Goal: Contribute content: Add original content to the website for others to see

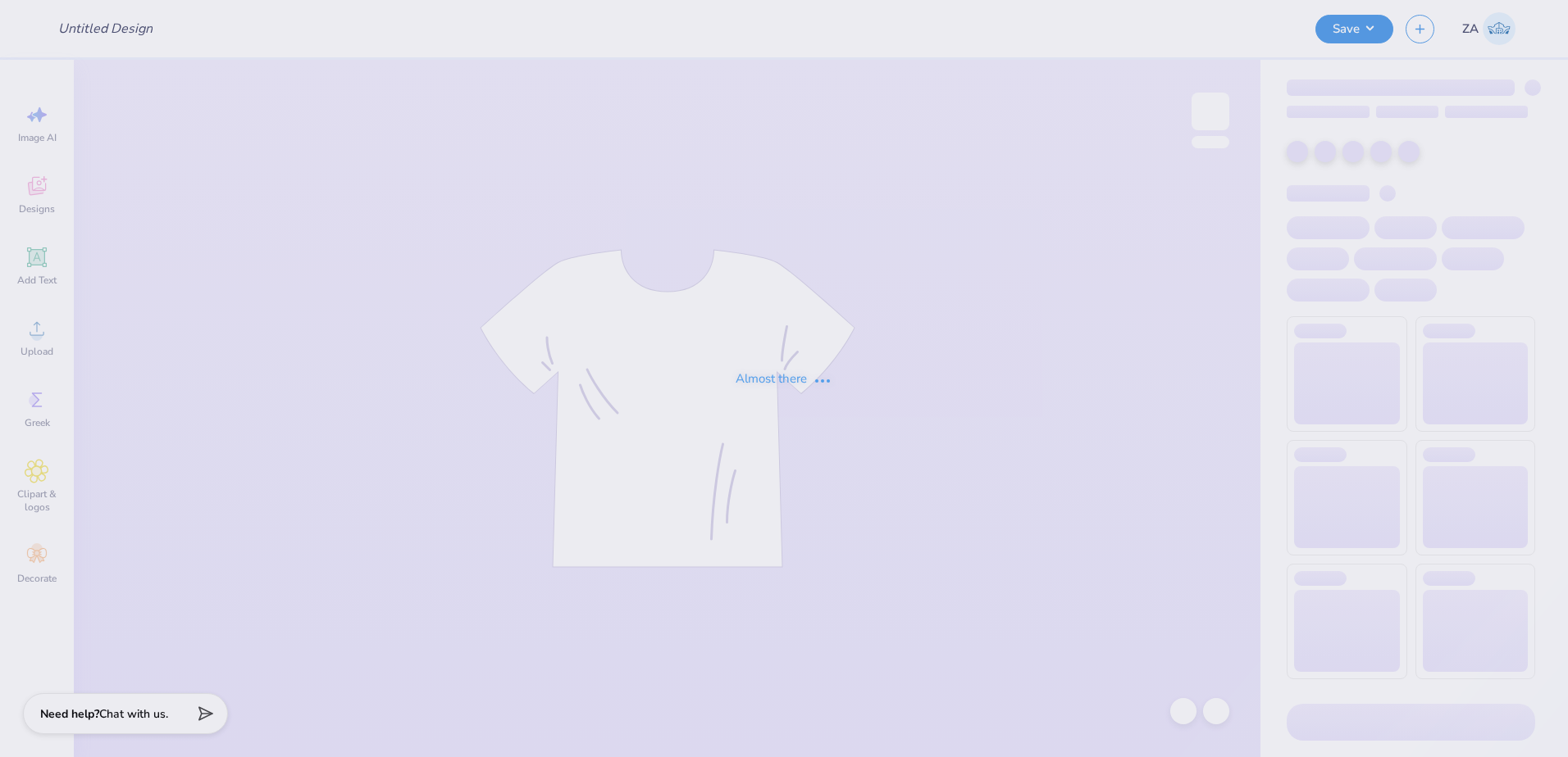
type input "UA Sigma Chi Polos"
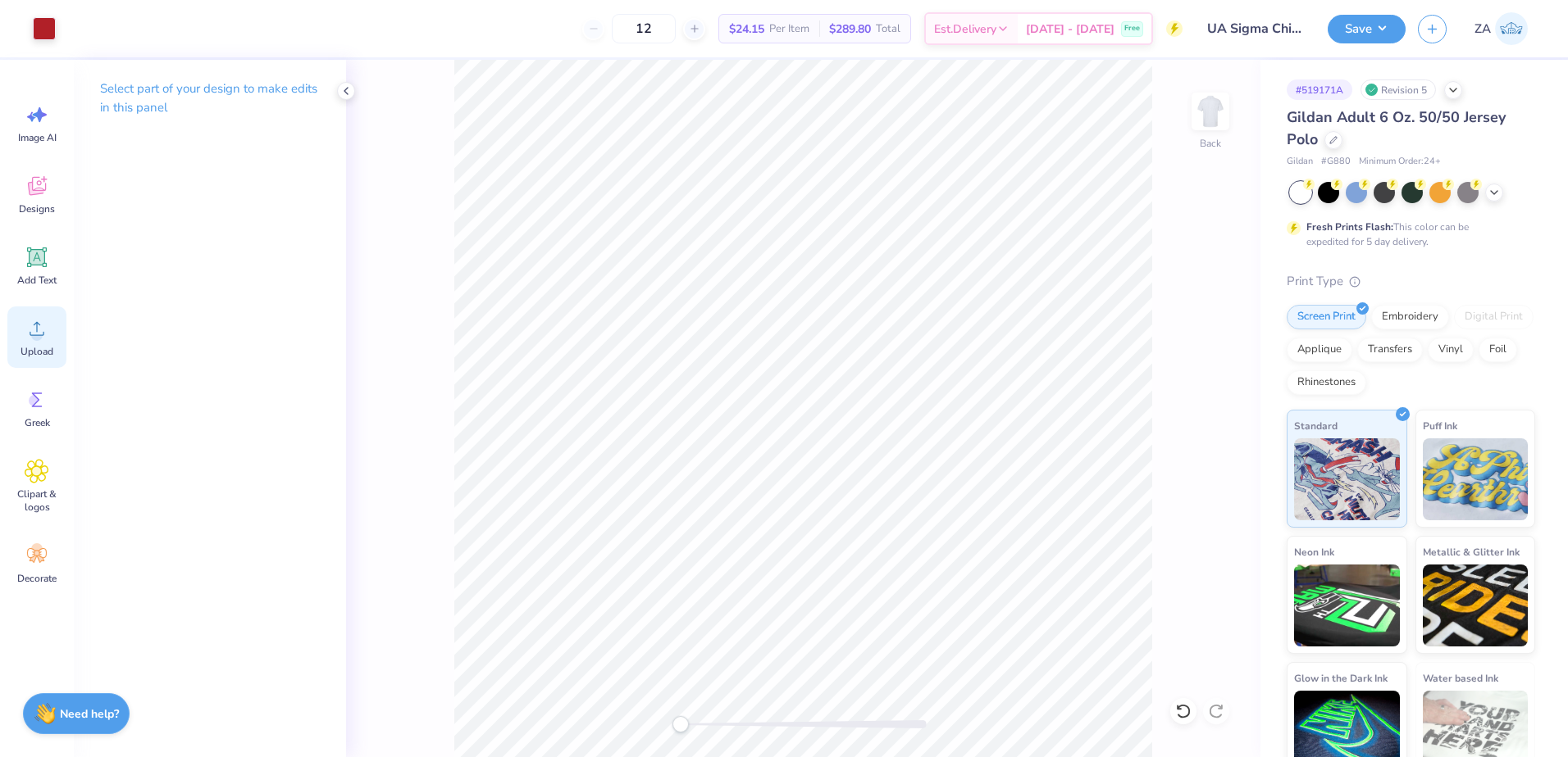
click at [42, 341] on div "Upload" at bounding box center [37, 337] width 59 height 62
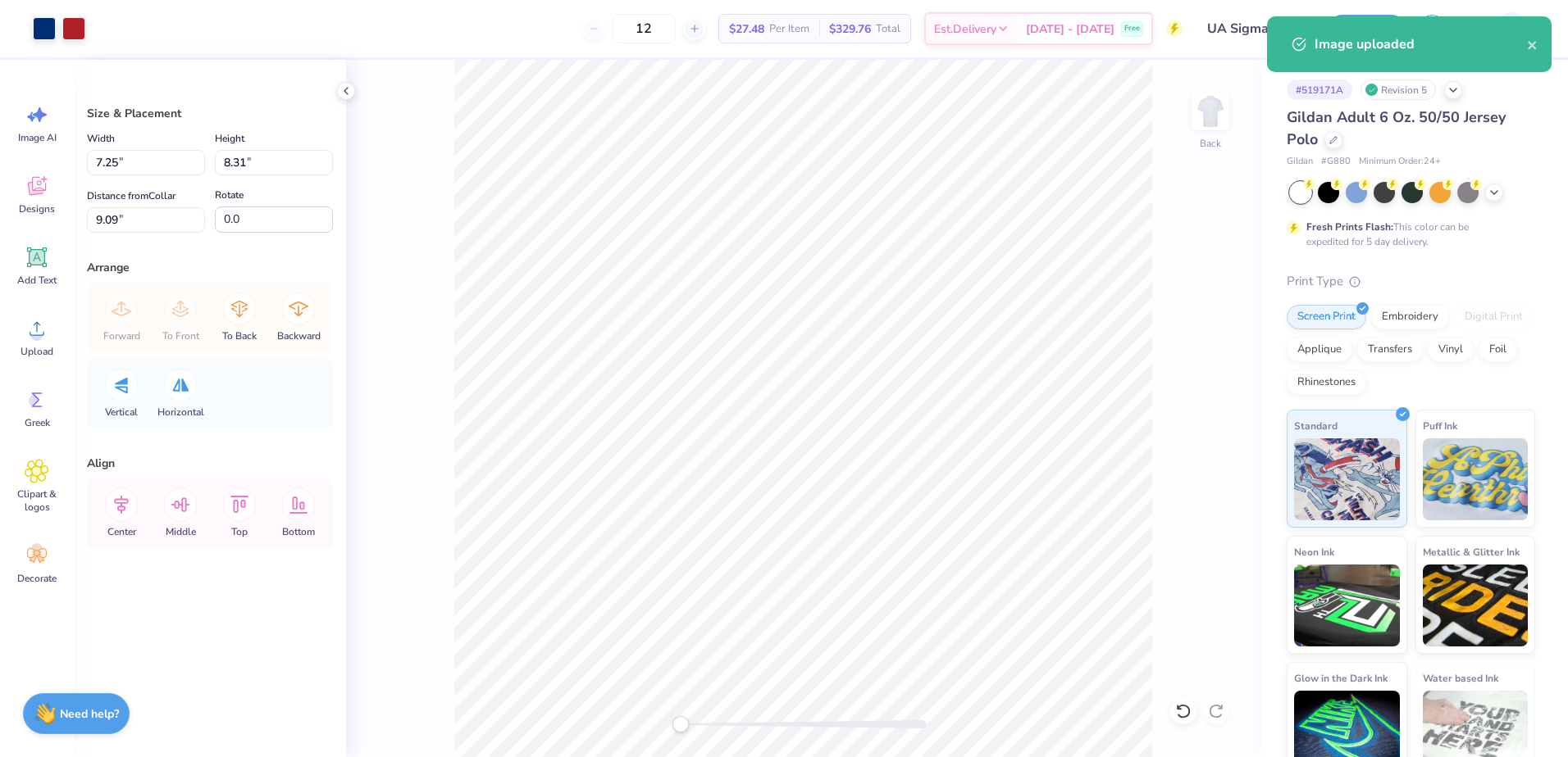
type input "2.80"
type input "3.21"
type input "14.19"
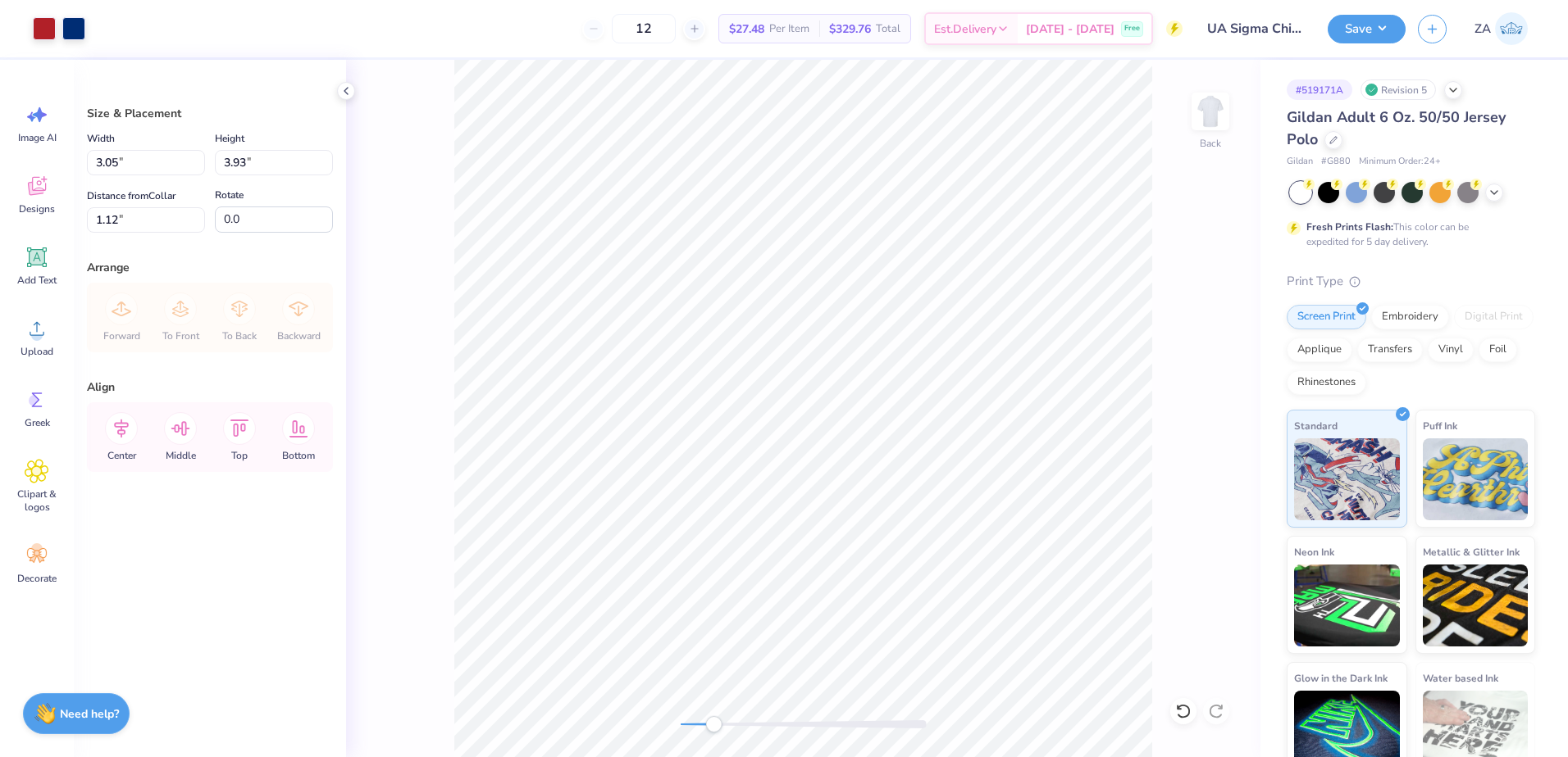
drag, startPoint x: 683, startPoint y: 726, endPoint x: 713, endPoint y: 722, distance: 30.3
click at [713, 722] on div "Accessibility label" at bounding box center [713, 725] width 17 height 17
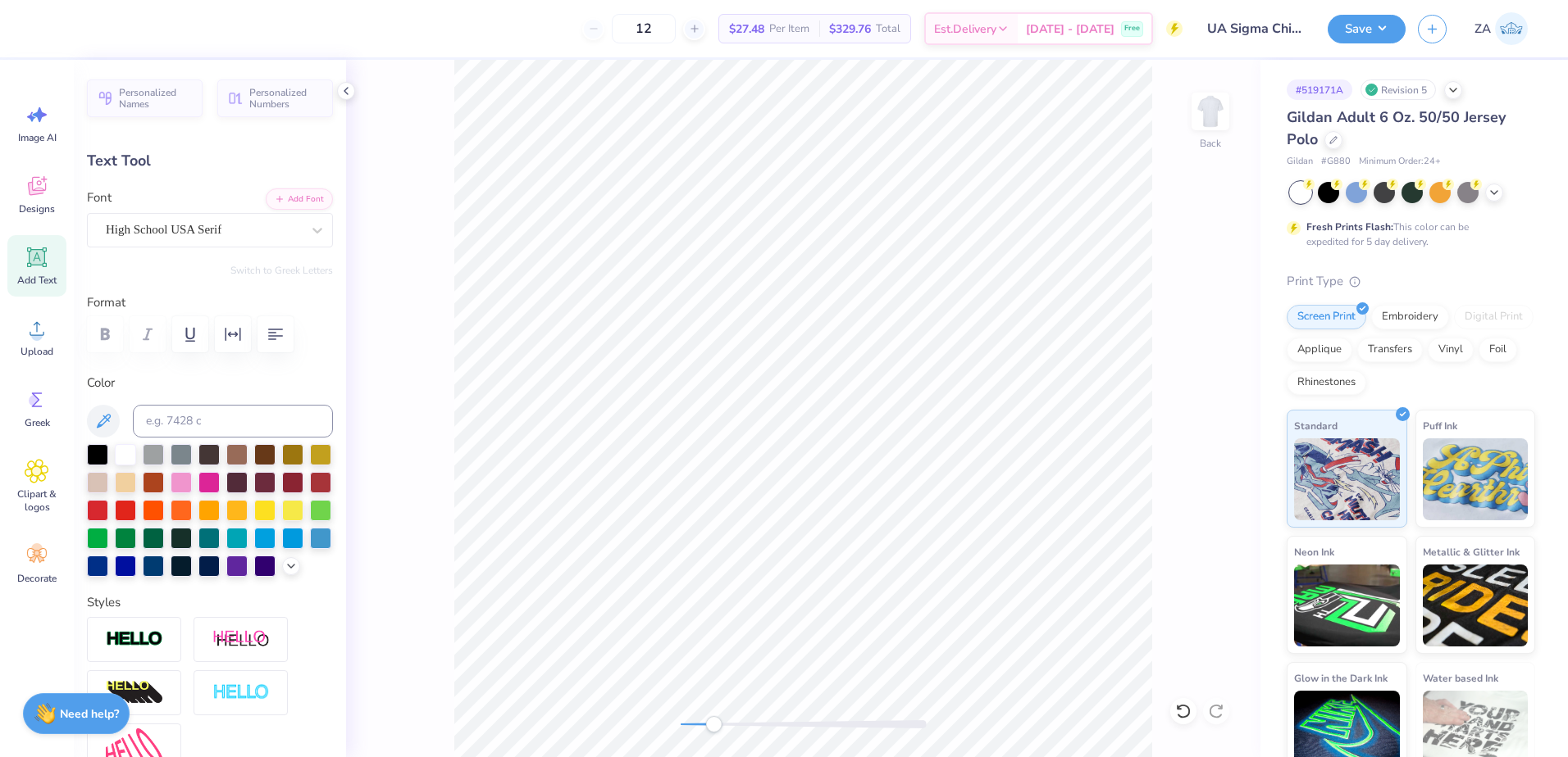
type input "2.86"
type input "0.22"
type input "4.82"
drag, startPoint x: 709, startPoint y: 727, endPoint x: 676, endPoint y: 727, distance: 33.0
click at [676, 727] on div "Accessibility label" at bounding box center [681, 725] width 17 height 17
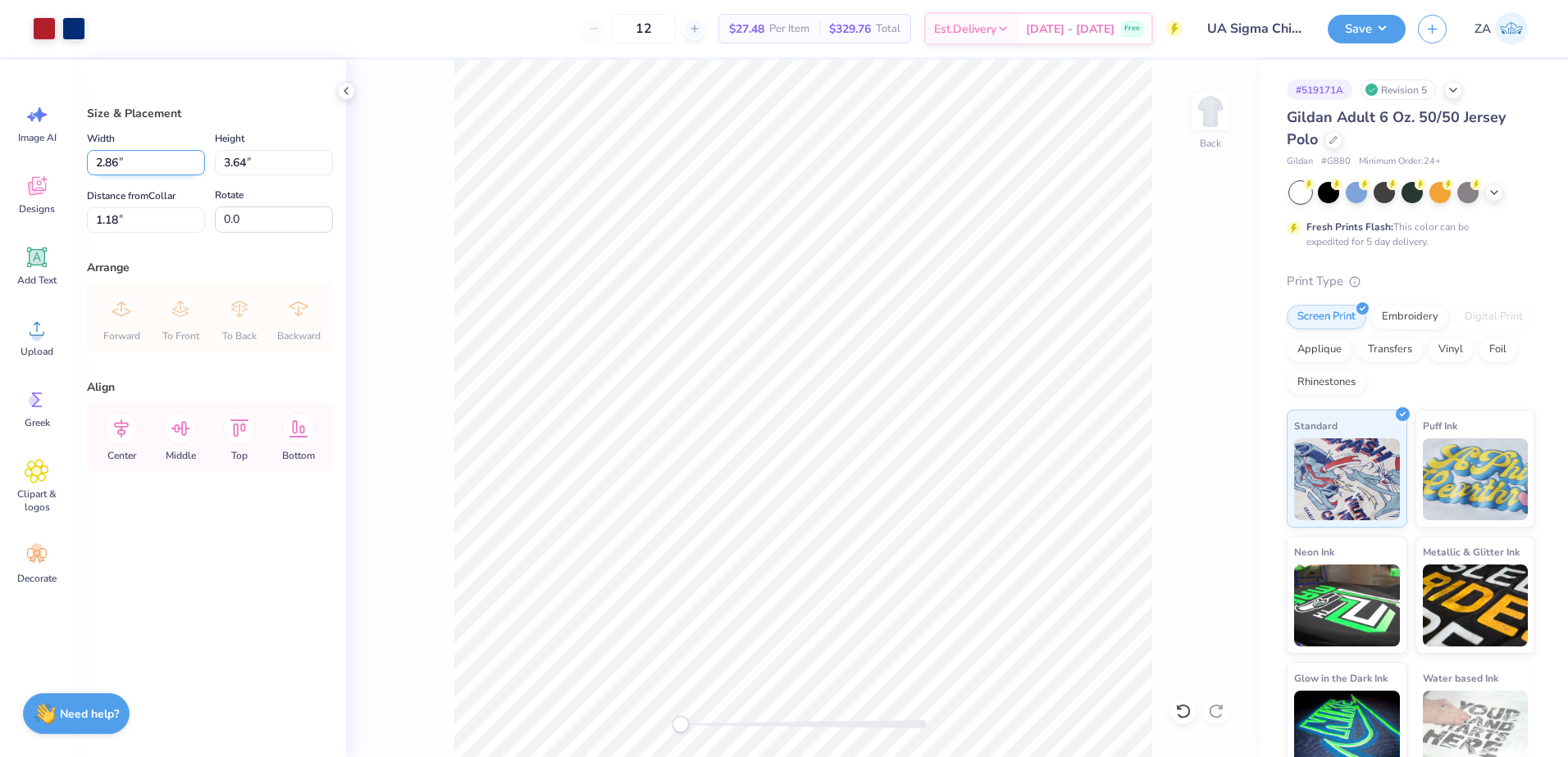
click at [165, 160] on input "2.86" at bounding box center [146, 163] width 118 height 26
type input "2"
type input "3.00"
type input "3.81"
click at [174, 215] on input "1.10" at bounding box center [146, 220] width 118 height 26
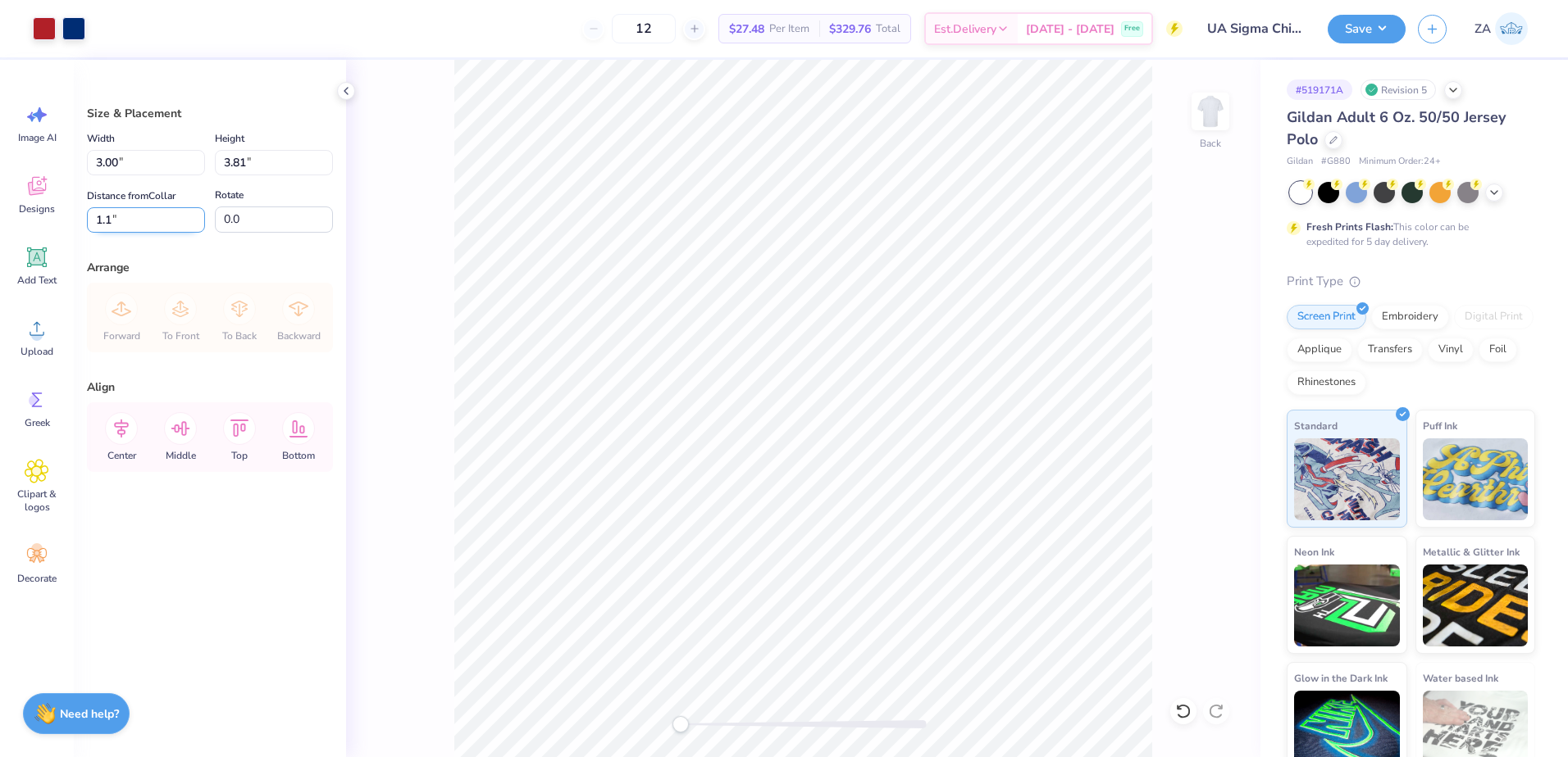
type input "1"
type input "3.00"
click at [1378, 38] on button "Save" at bounding box center [1366, 26] width 78 height 29
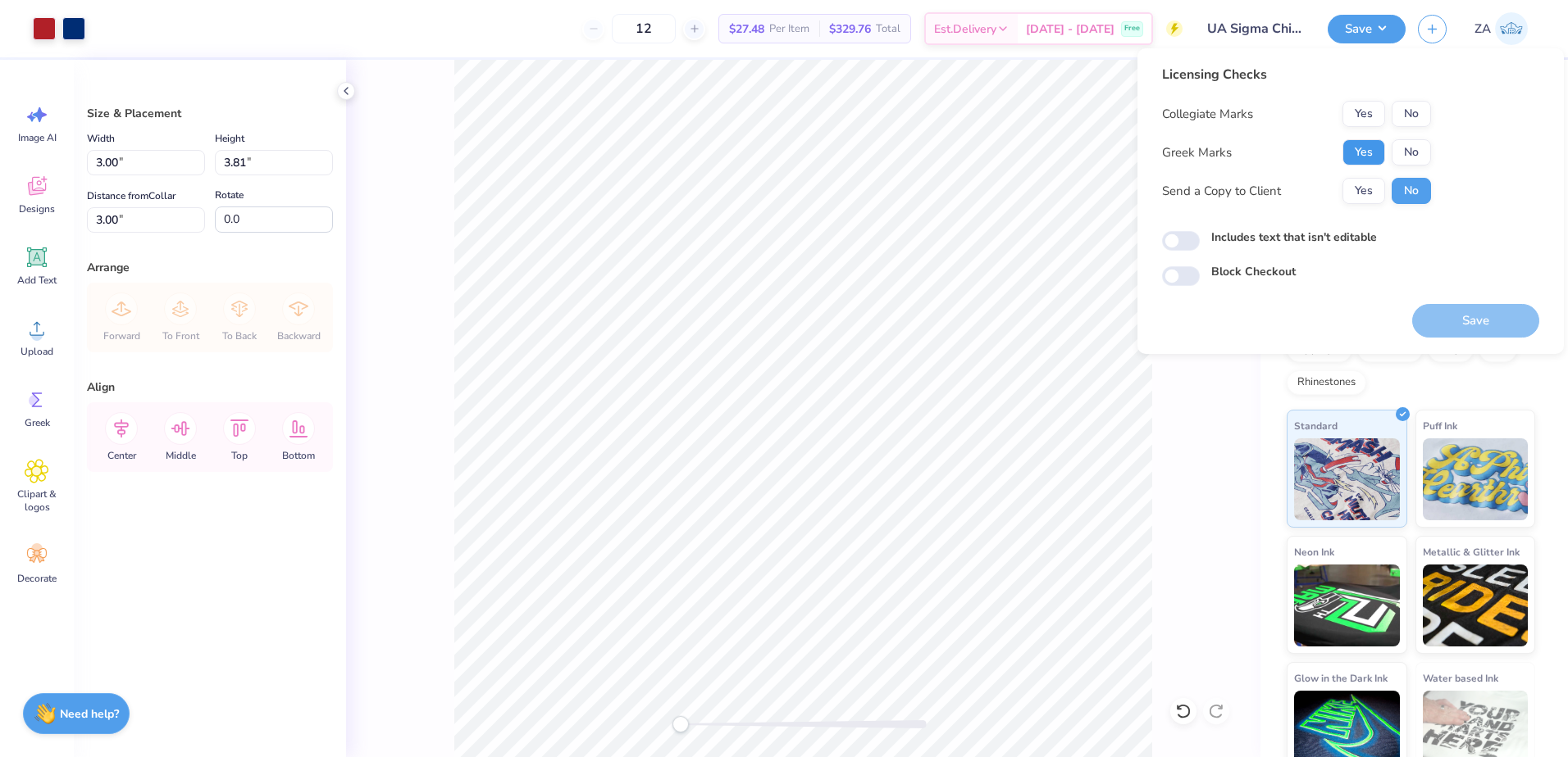
click at [1376, 146] on button "Yes" at bounding box center [1363, 152] width 42 height 26
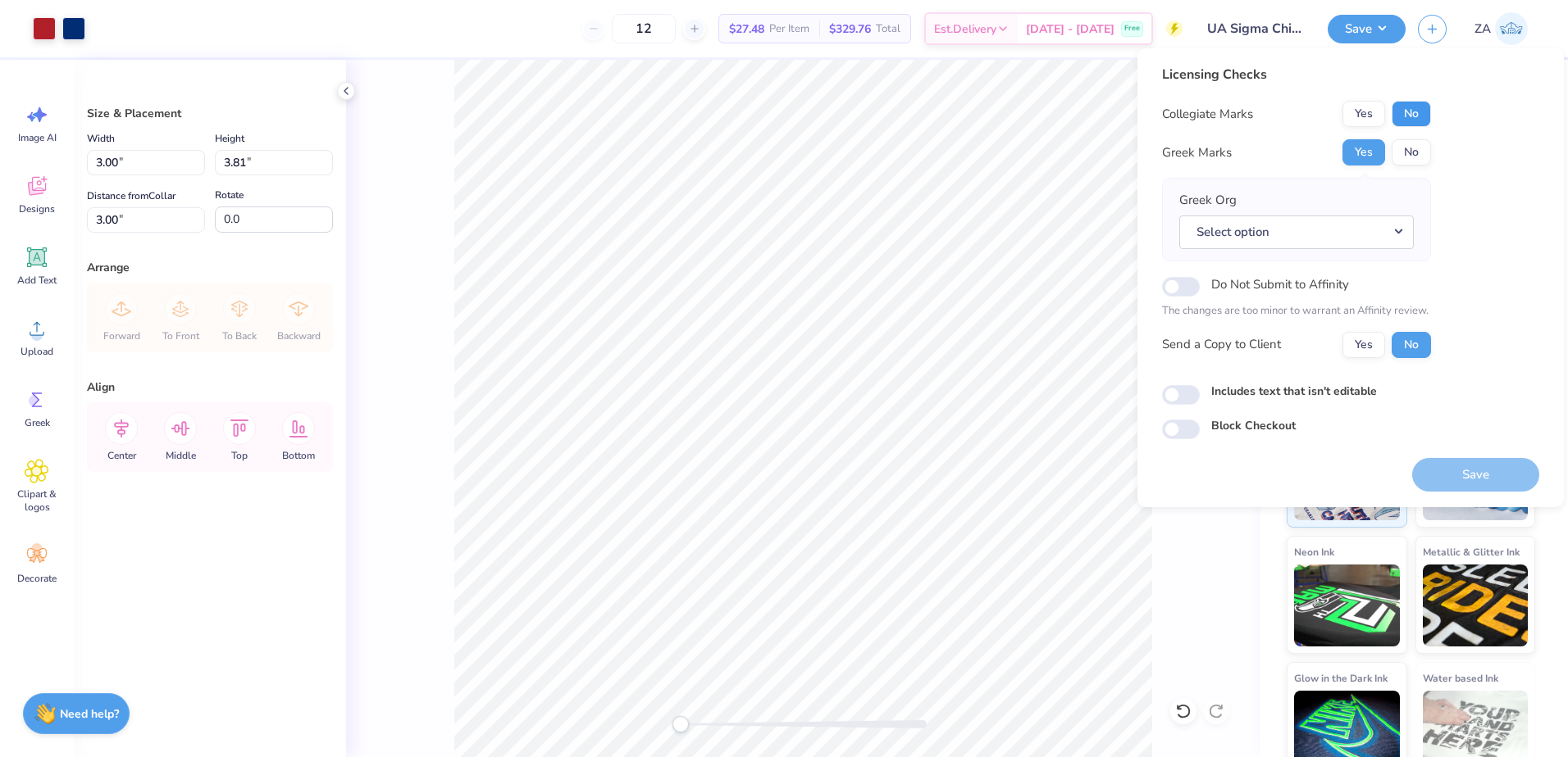
click at [1409, 108] on button "No" at bounding box center [1410, 113] width 40 height 26
click at [1366, 238] on button "Select option" at bounding box center [1296, 232] width 235 height 33
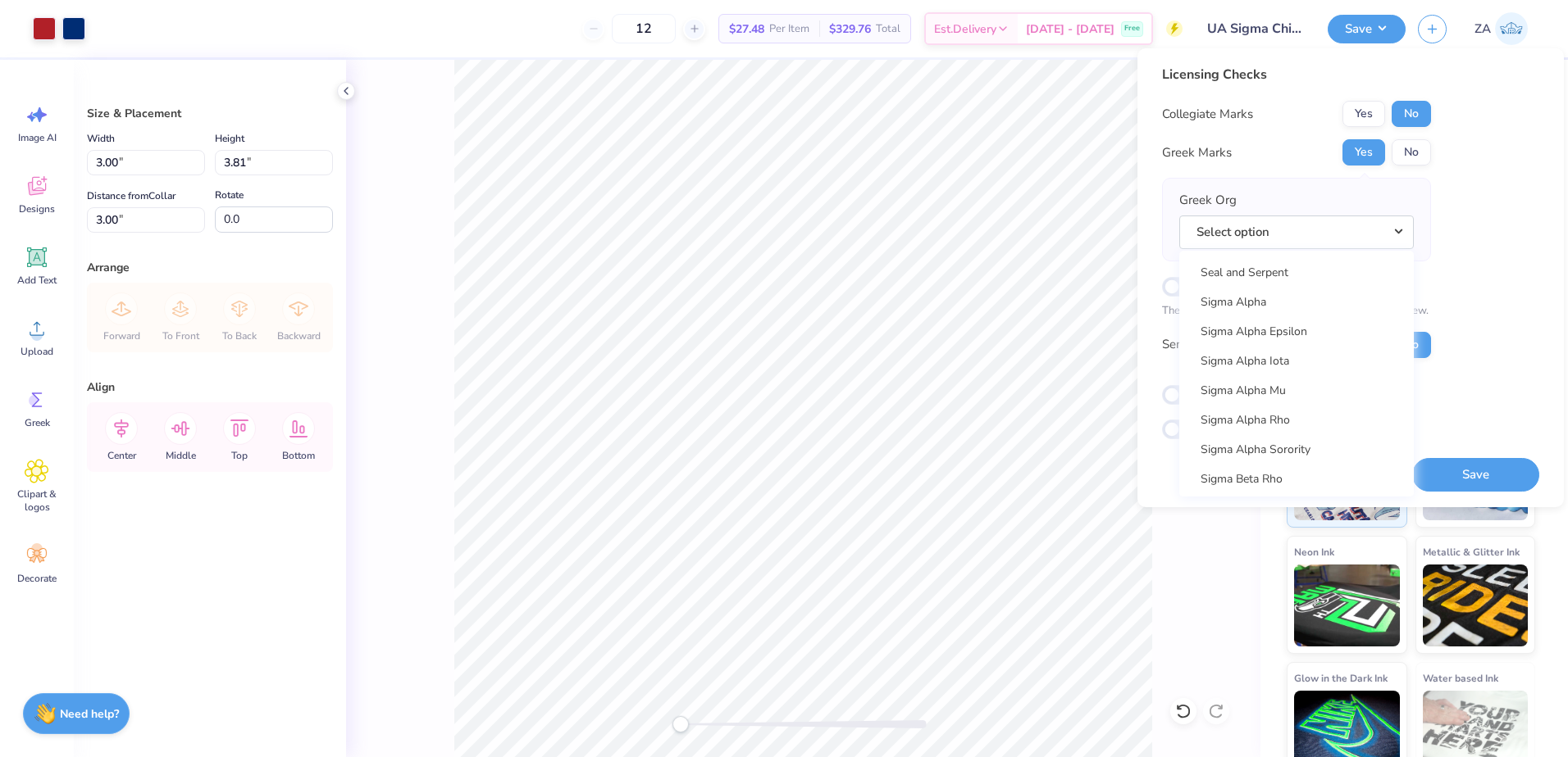
scroll to position [10343, 0]
click at [1256, 482] on link "Sigma Chi" at bounding box center [1296, 491] width 221 height 27
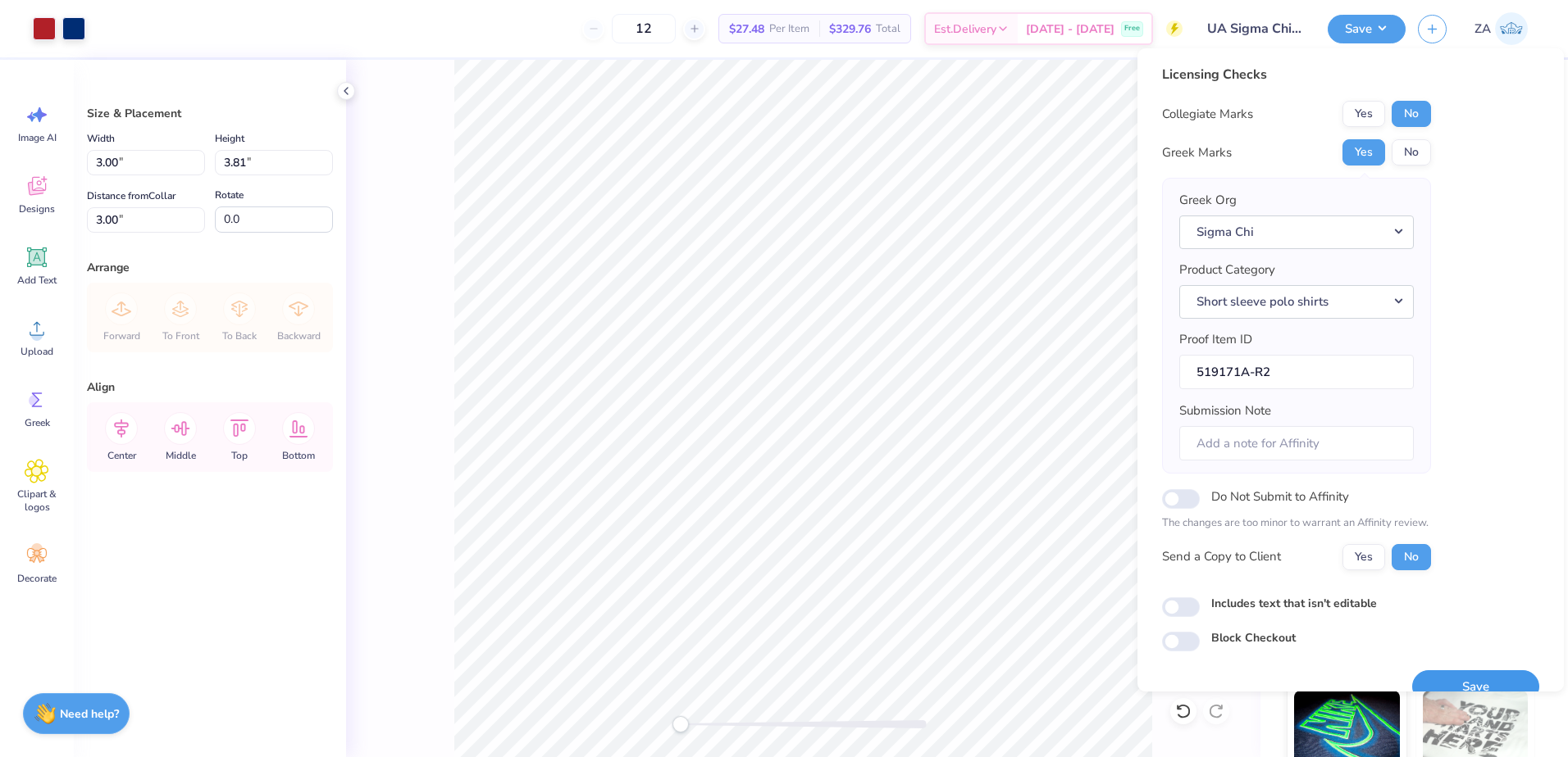
click at [1437, 674] on button "Save" at bounding box center [1476, 687] width 127 height 33
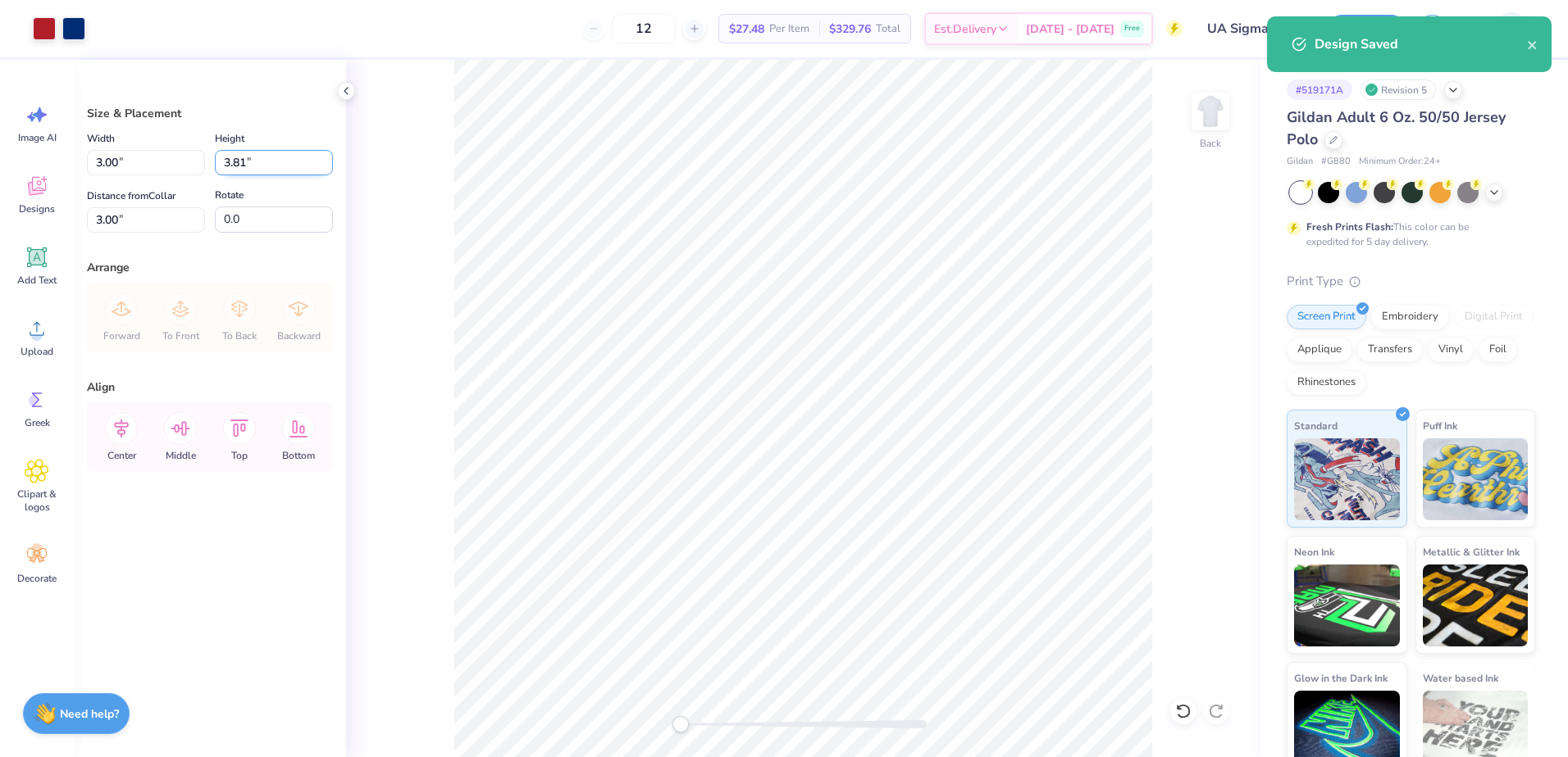
click at [291, 154] on input "3.81" at bounding box center [274, 163] width 118 height 26
type input "3"
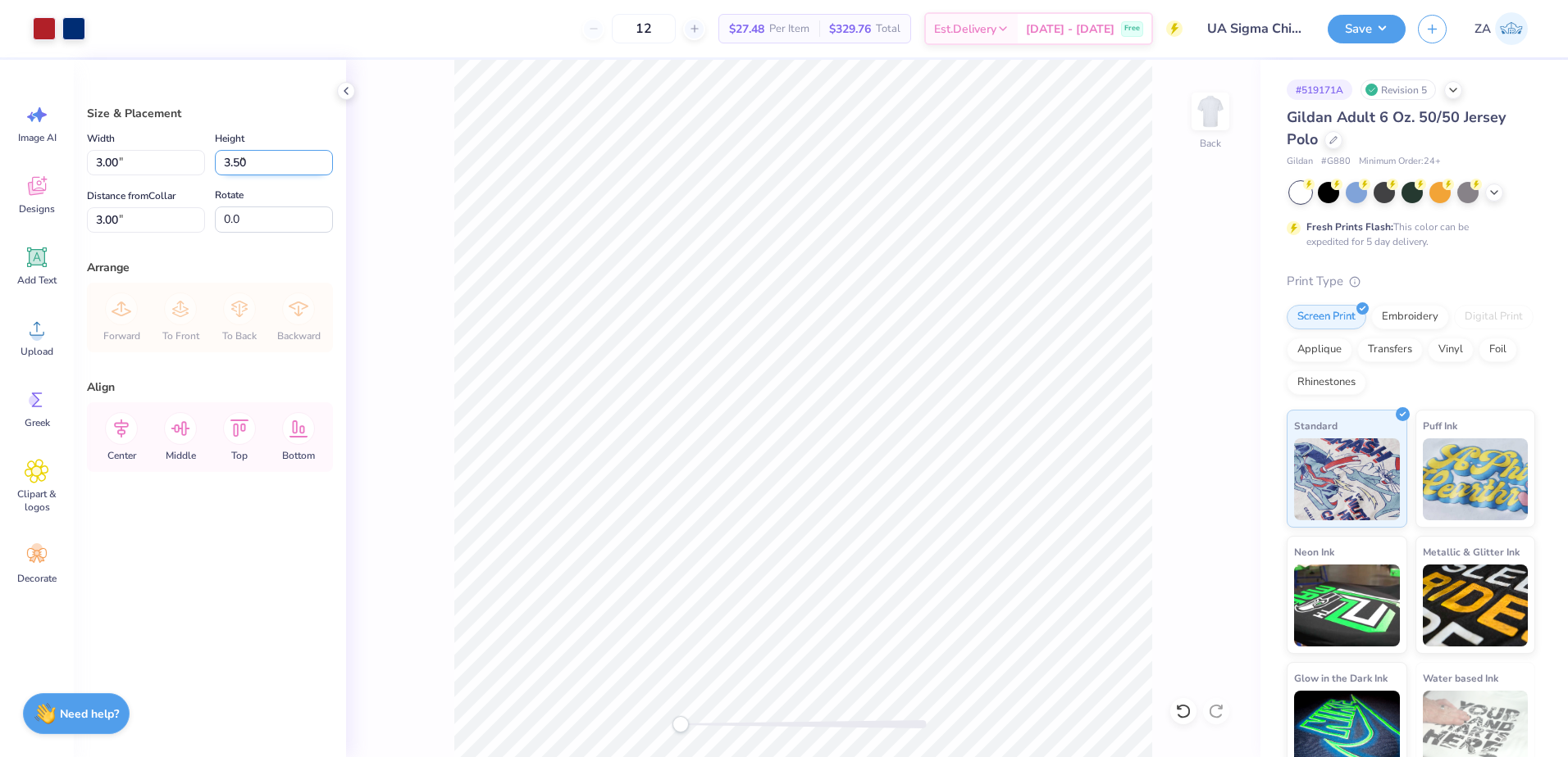
type input "3.50"
type input "2.75"
click at [174, 224] on input "3.16" at bounding box center [146, 220] width 118 height 26
type input "3"
type input "3.00"
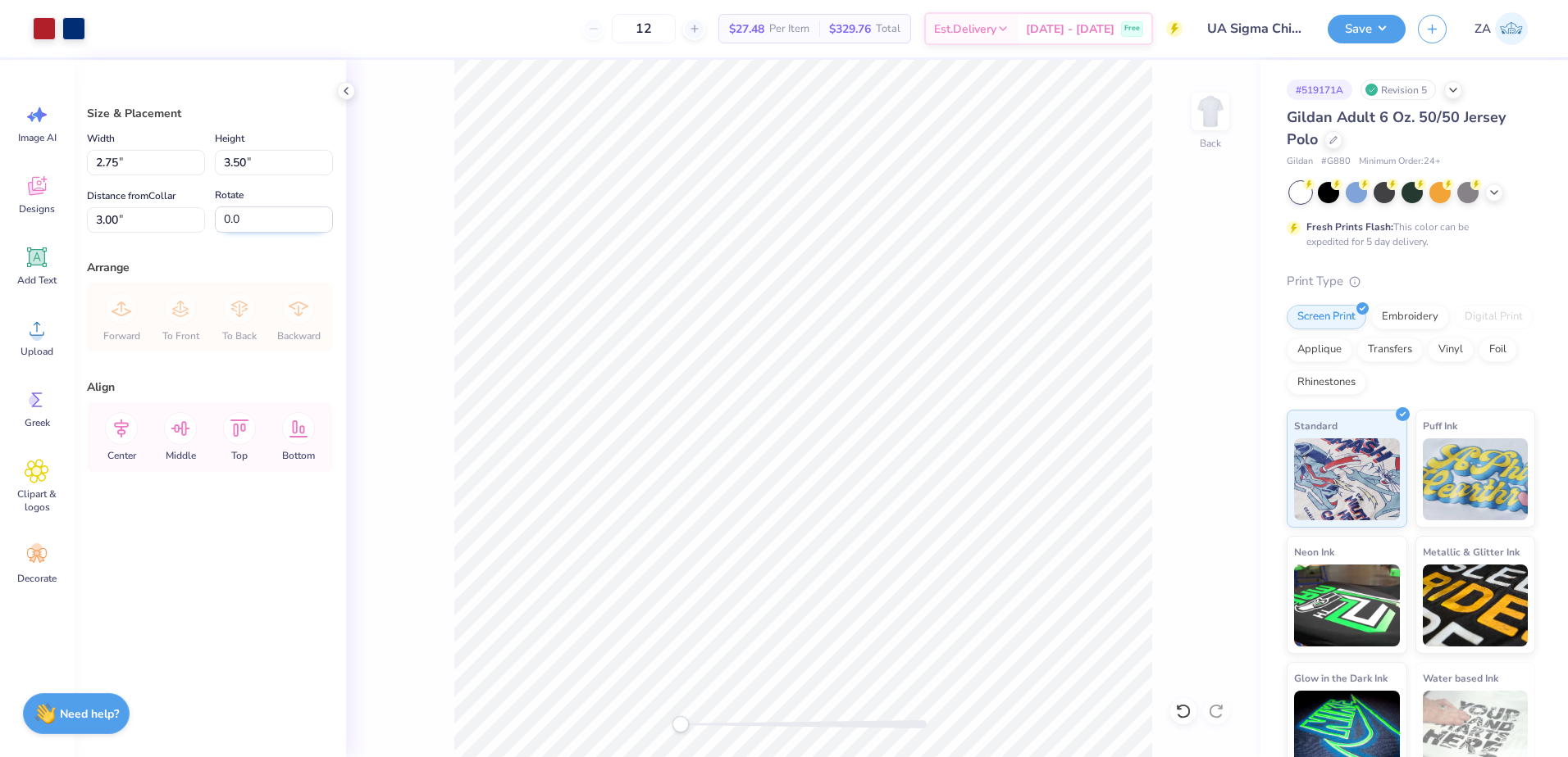
click at [235, 220] on input "0.0" at bounding box center [274, 219] width 118 height 26
click at [266, 172] on input "3.50" at bounding box center [274, 163] width 118 height 26
click at [1369, 27] on button "Save" at bounding box center [1366, 26] width 78 height 29
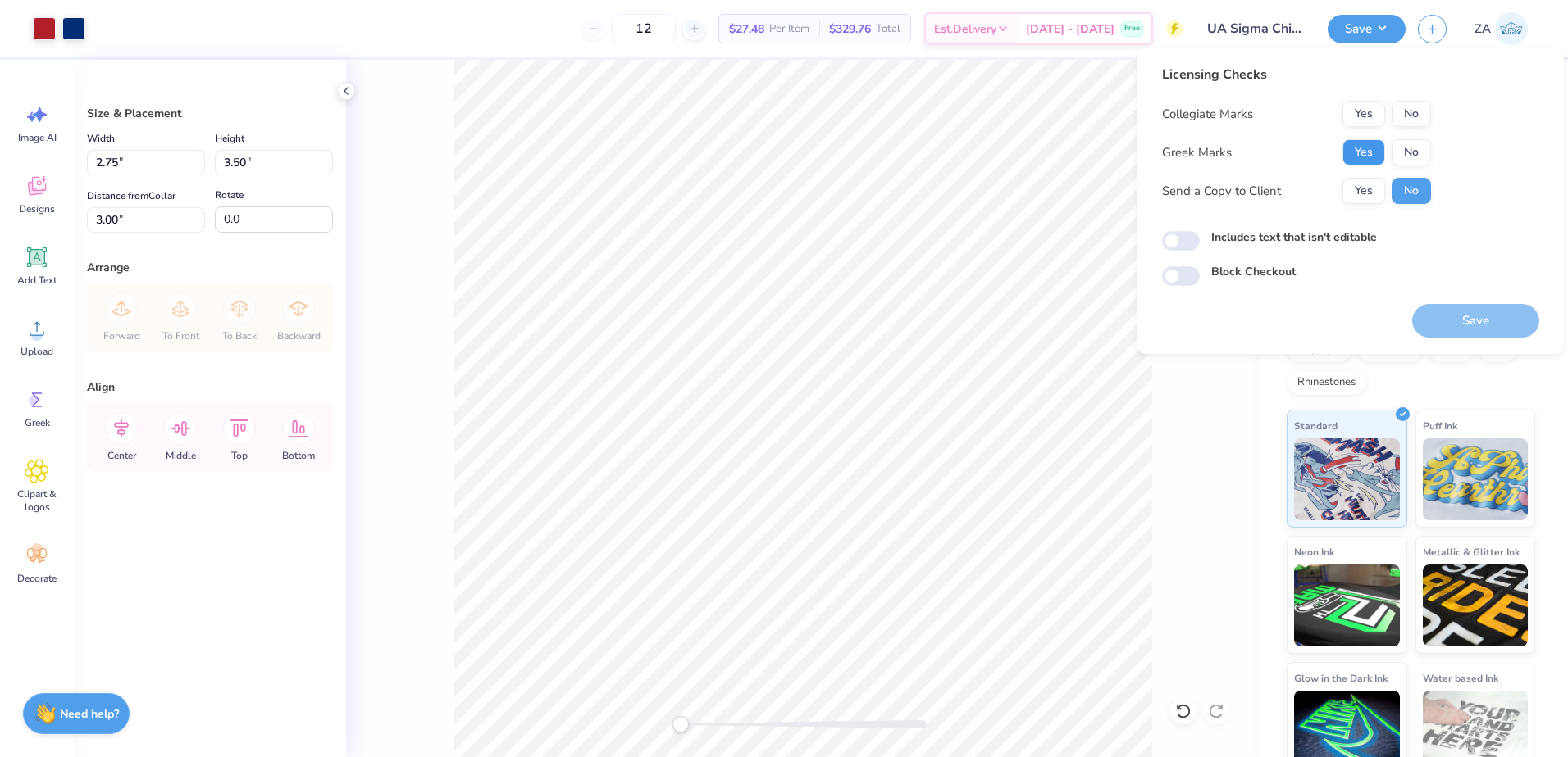
click at [1371, 143] on button "Yes" at bounding box center [1363, 152] width 42 height 26
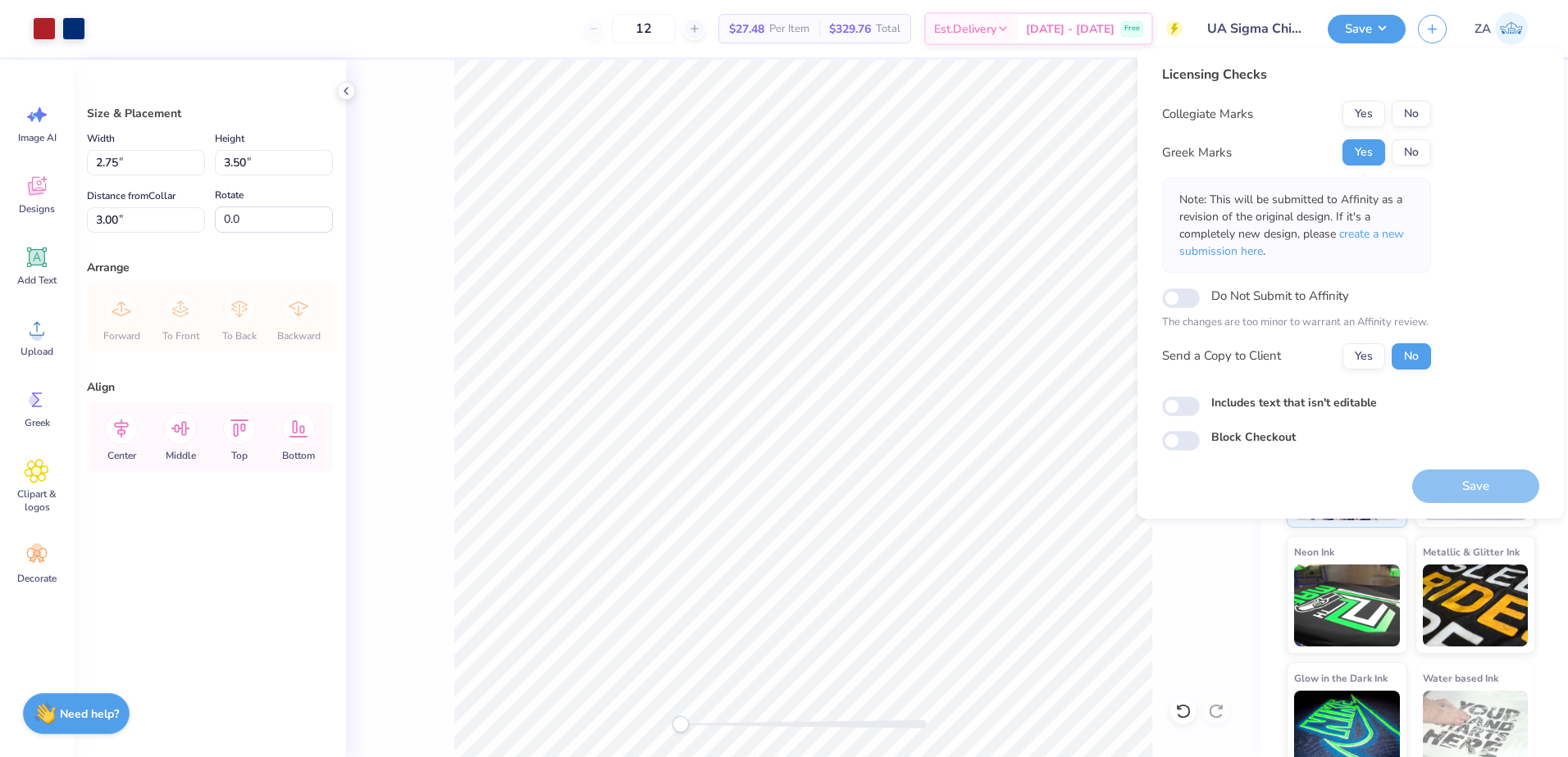
click at [1440, 104] on div "Licensing Checks Collegiate Marks Yes No Greek Marks Yes No Note: This will be …" at bounding box center [1350, 257] width 377 height 386
click at [1420, 105] on button "No" at bounding box center [1410, 113] width 40 height 26
click at [1479, 473] on button "Save" at bounding box center [1476, 486] width 127 height 33
